Goal: Task Accomplishment & Management: Use online tool/utility

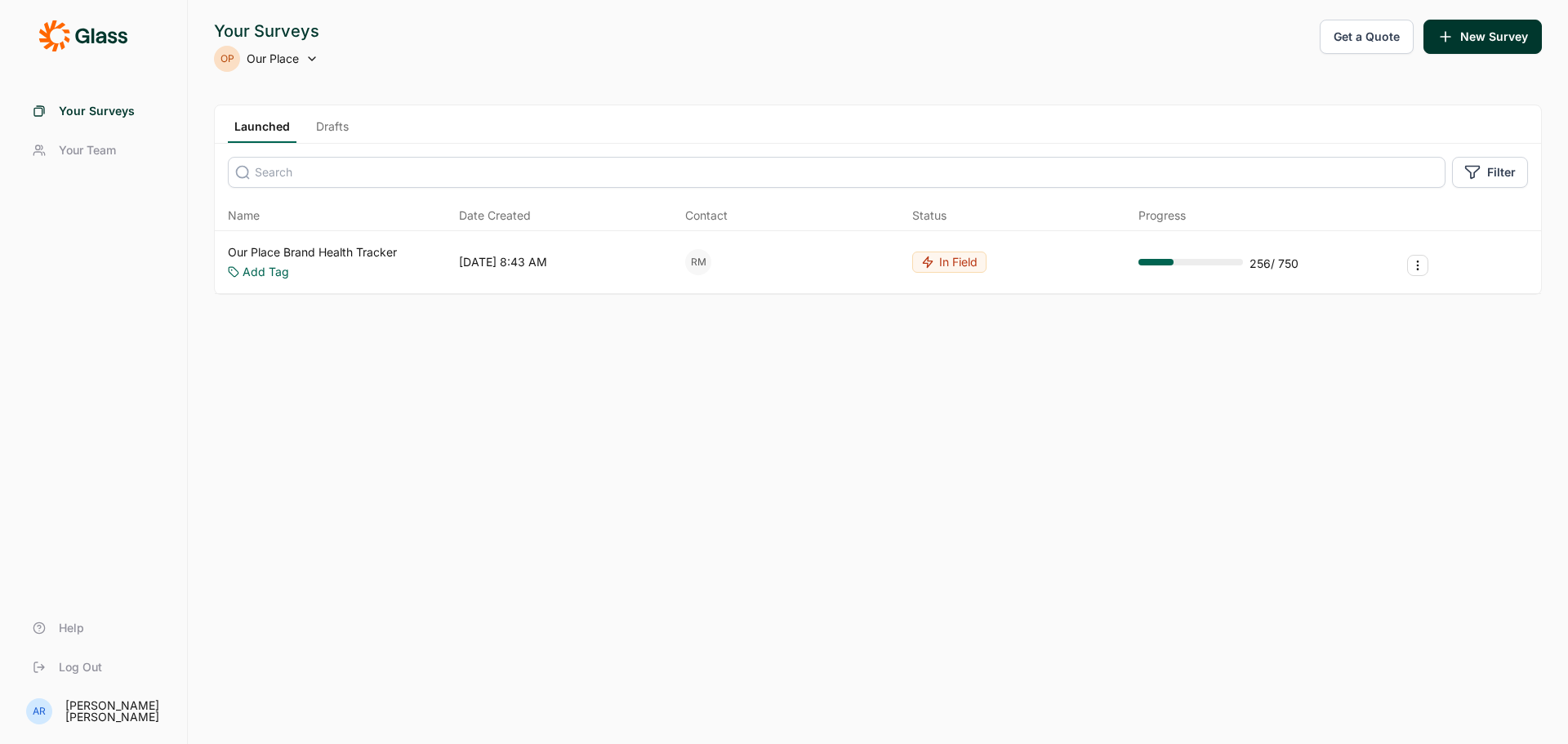
click at [318, 253] on link "Our Place Brand Health Tracker" at bounding box center [312, 252] width 169 height 16
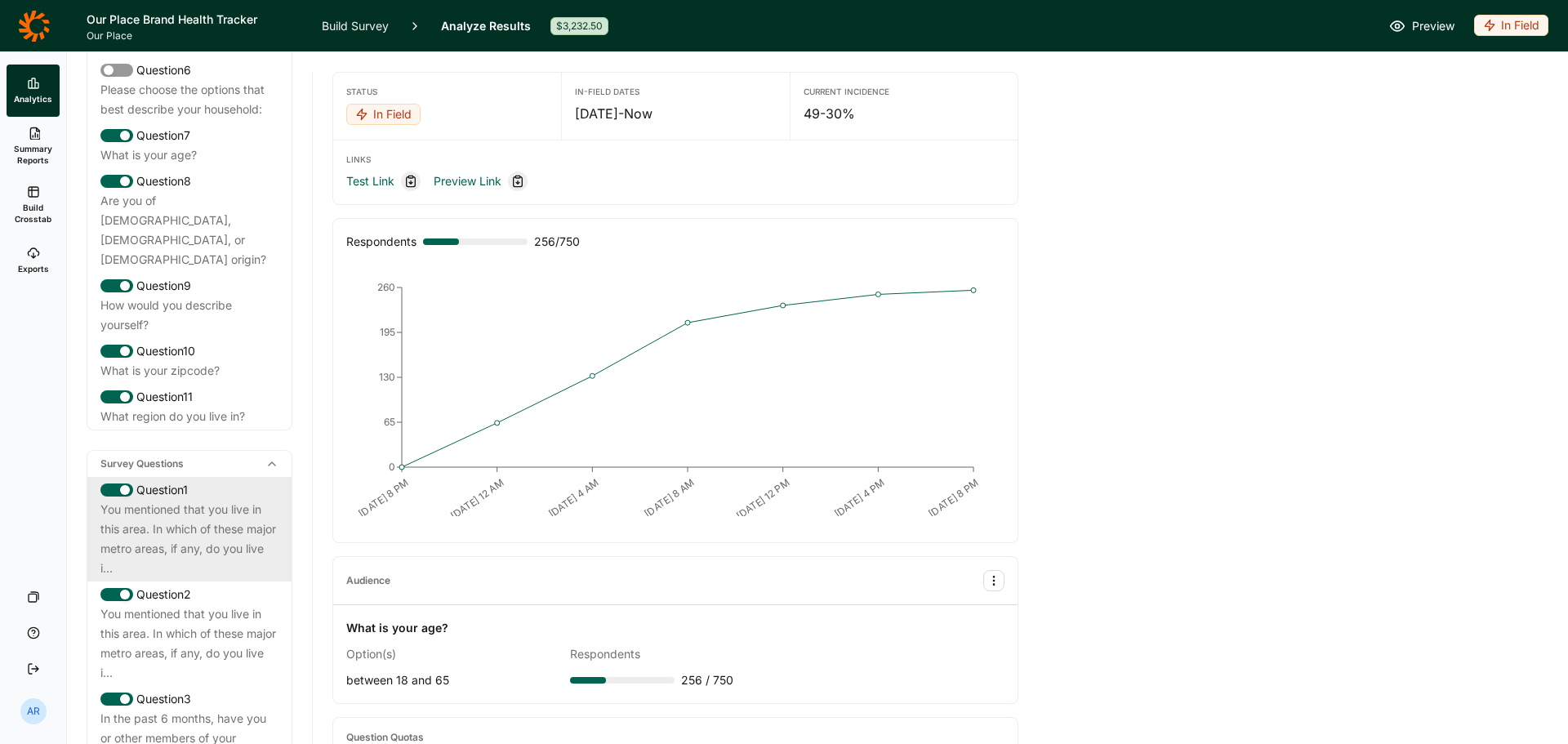
scroll to position [408, 0]
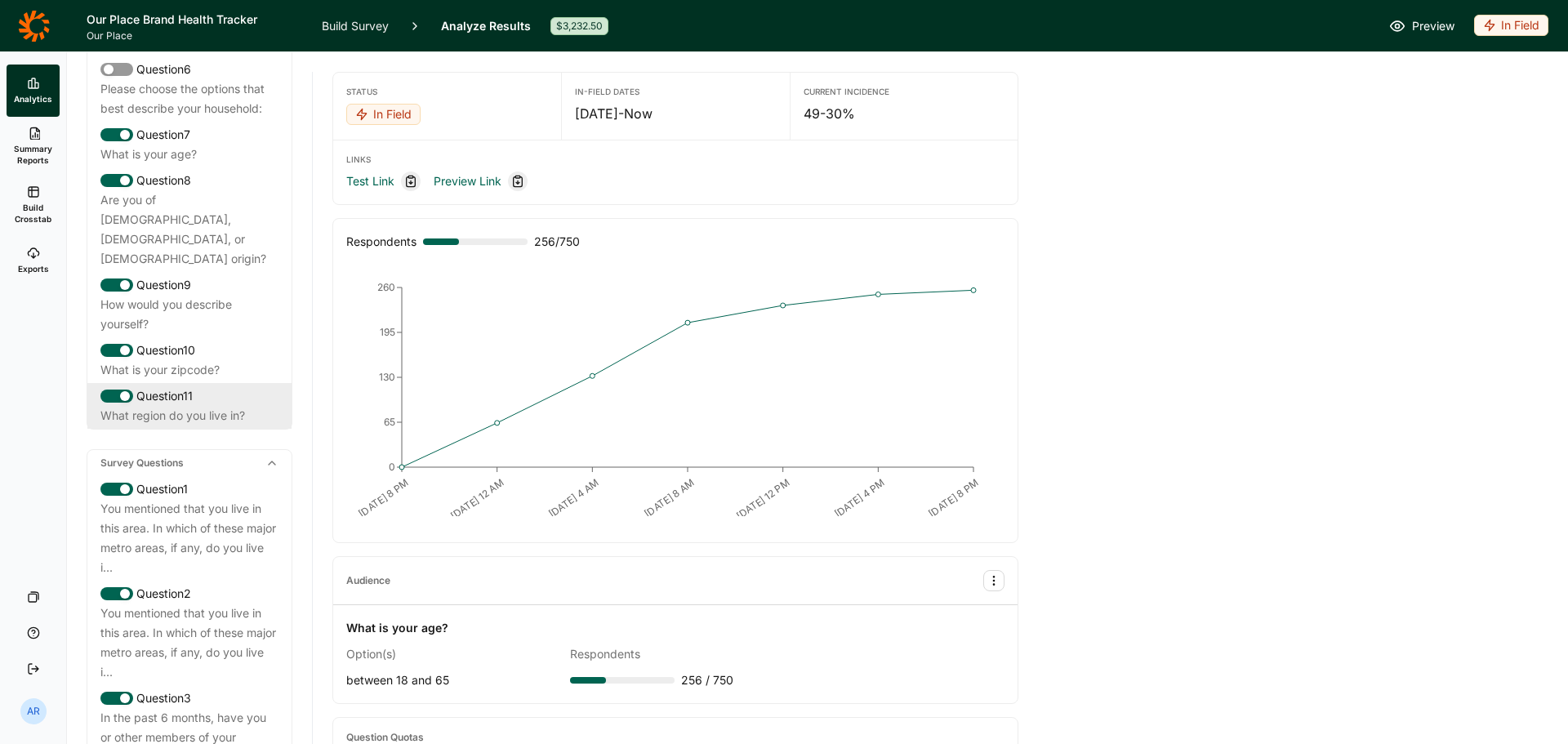
click at [208, 425] on div "What region do you live in?" at bounding box center [189, 416] width 178 height 20
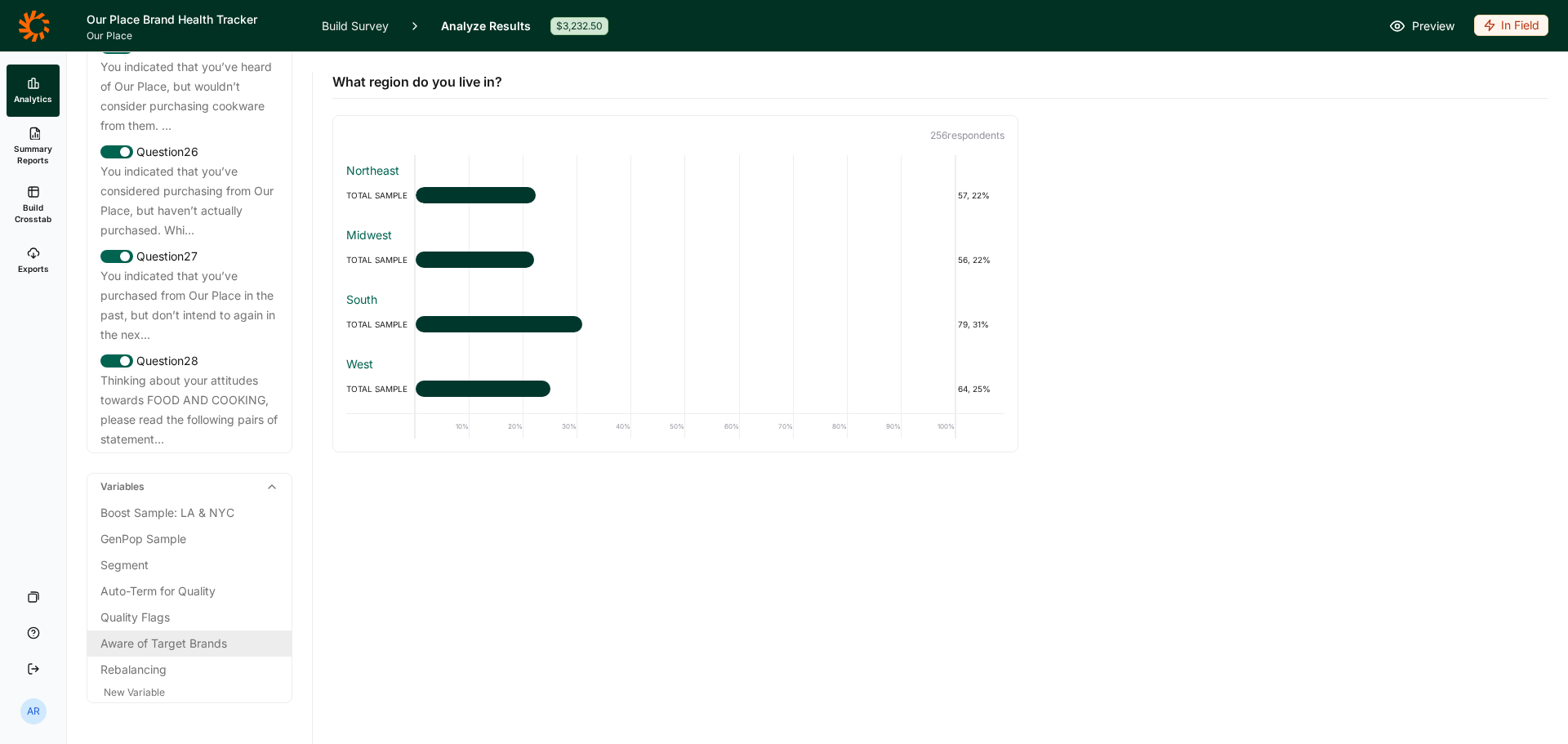
scroll to position [3266, 0]
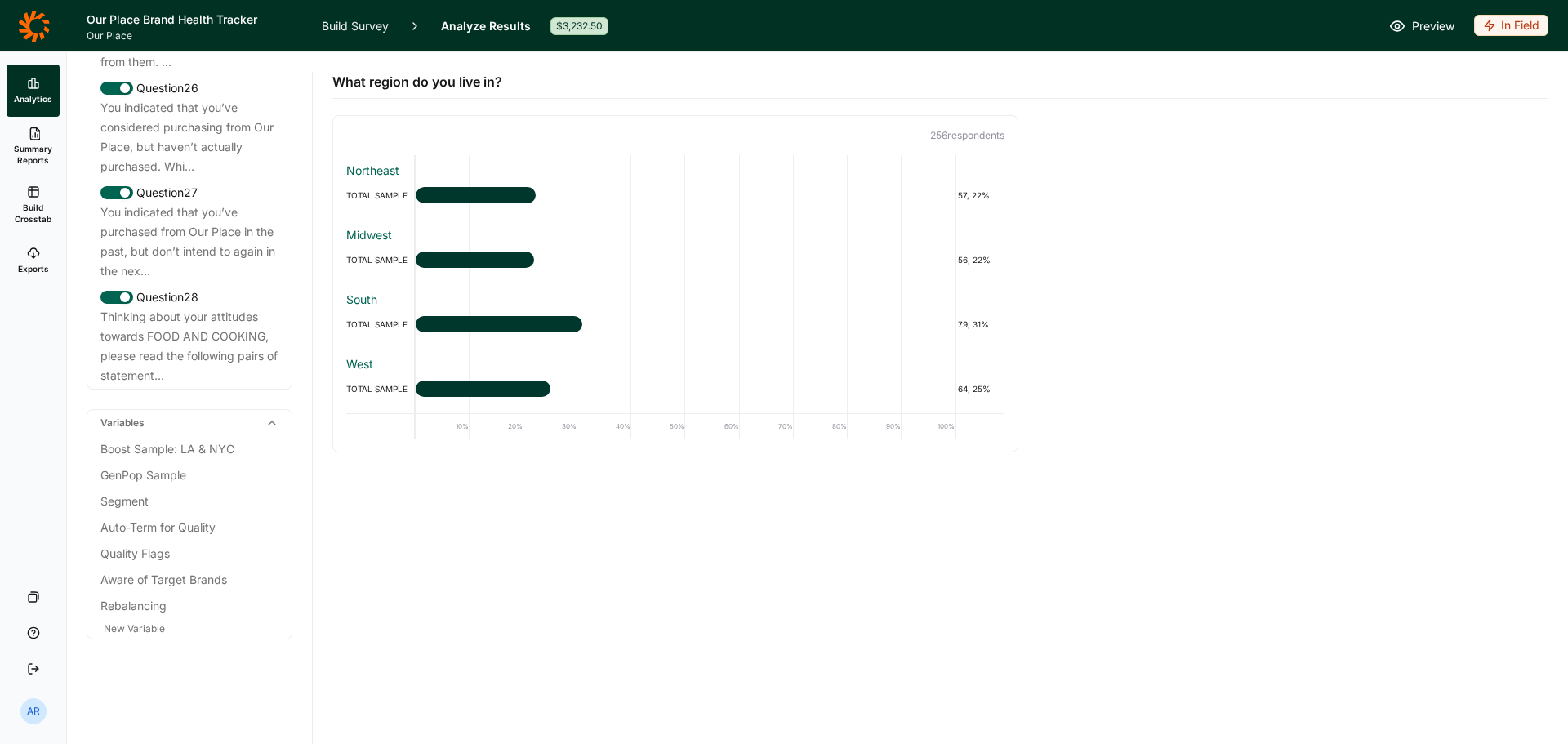
click at [34, 158] on span "Summary Reports" at bounding box center [33, 154] width 40 height 23
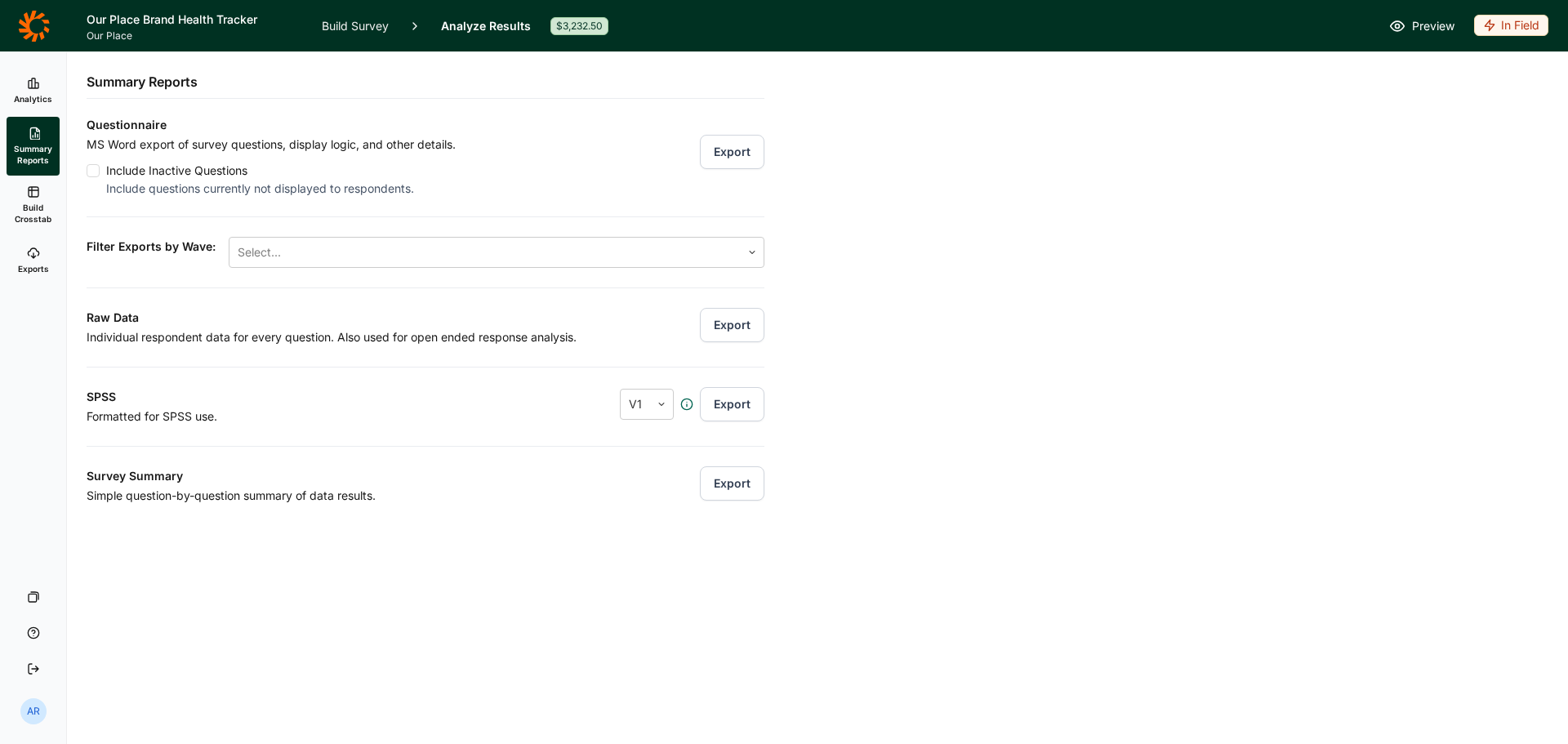
click at [712, 155] on button "Export" at bounding box center [732, 151] width 65 height 34
click at [1053, 271] on div "Analytics Summary Reports Build Crosstab Exports Your Surveys Help Log Out AR S…" at bounding box center [784, 398] width 1568 height 691
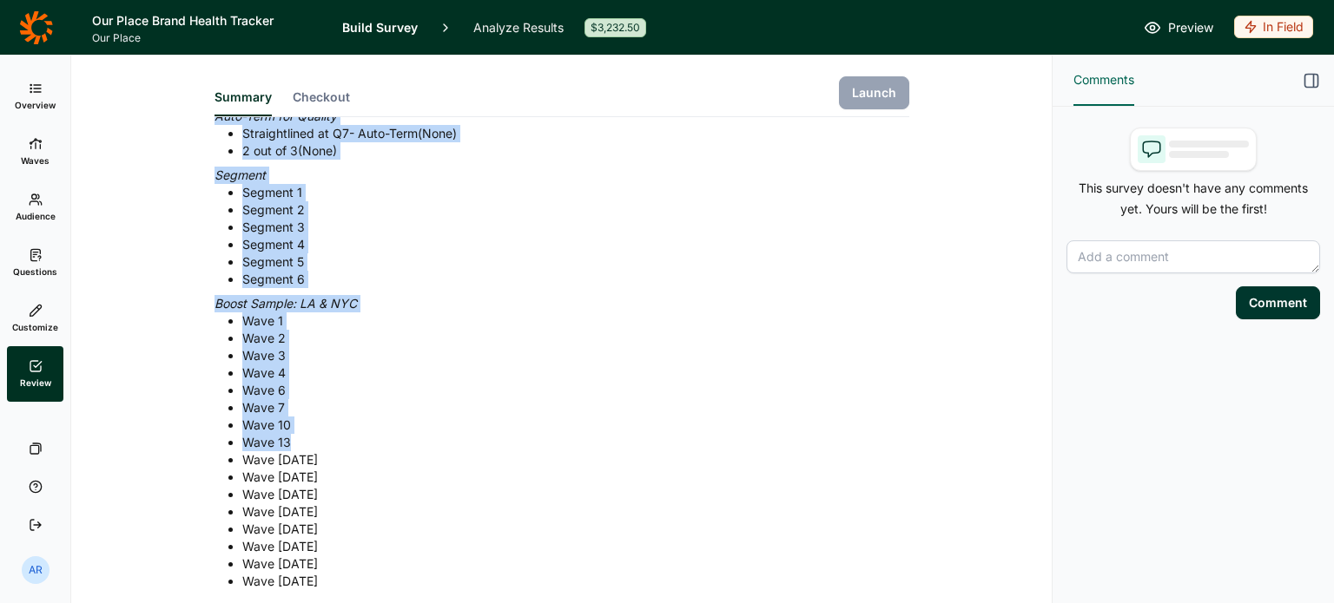
scroll to position [1332, 0]
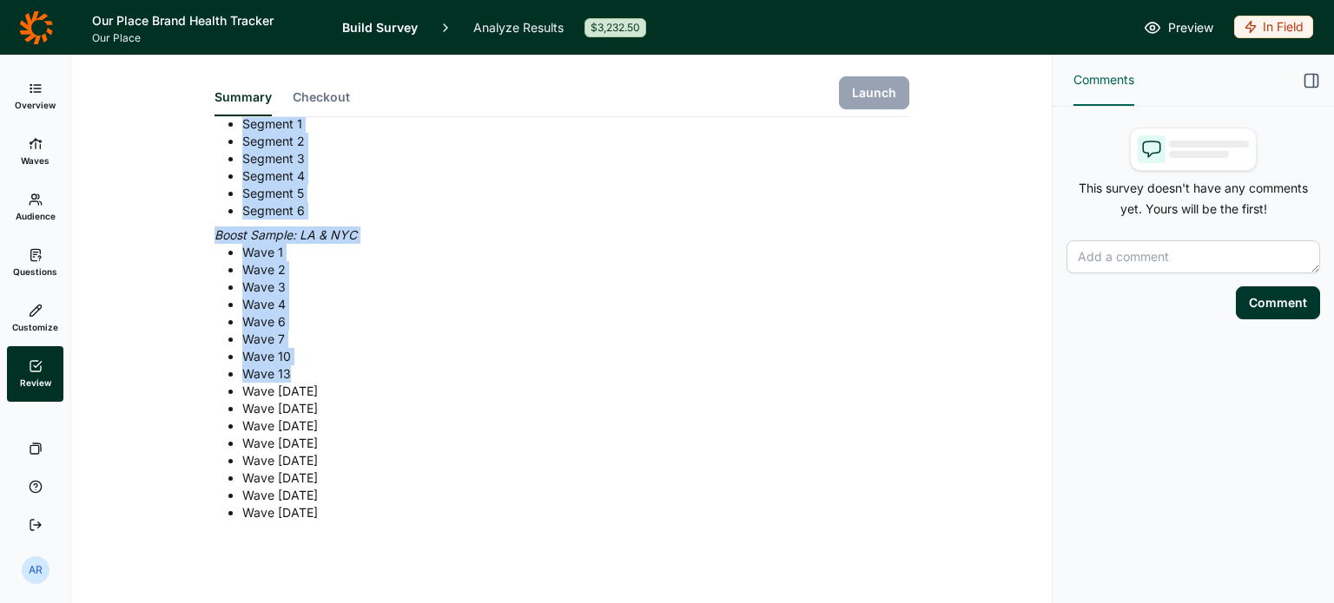
drag, startPoint x: 209, startPoint y: 175, endPoint x: 629, endPoint y: 511, distance: 537.9
copy div "Title: Our Place Brand Health Tracker Wave: Wave 23 September 2025 # of respond…"
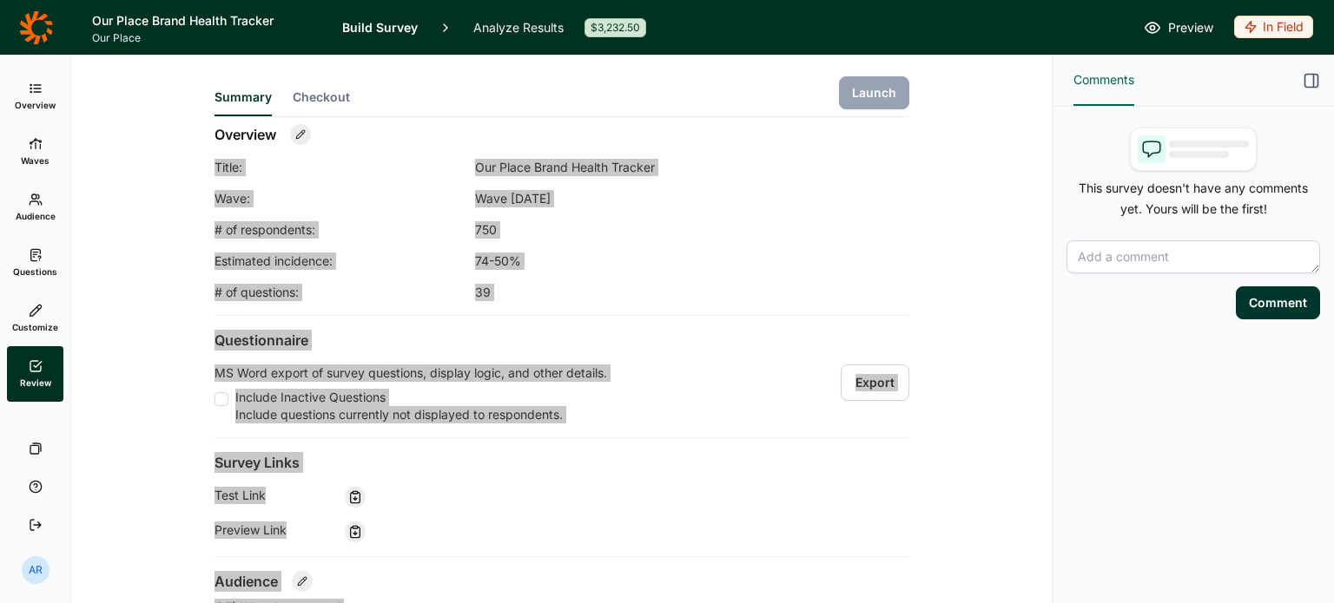
scroll to position [0, 0]
